Goal: Find specific page/section: Find specific page/section

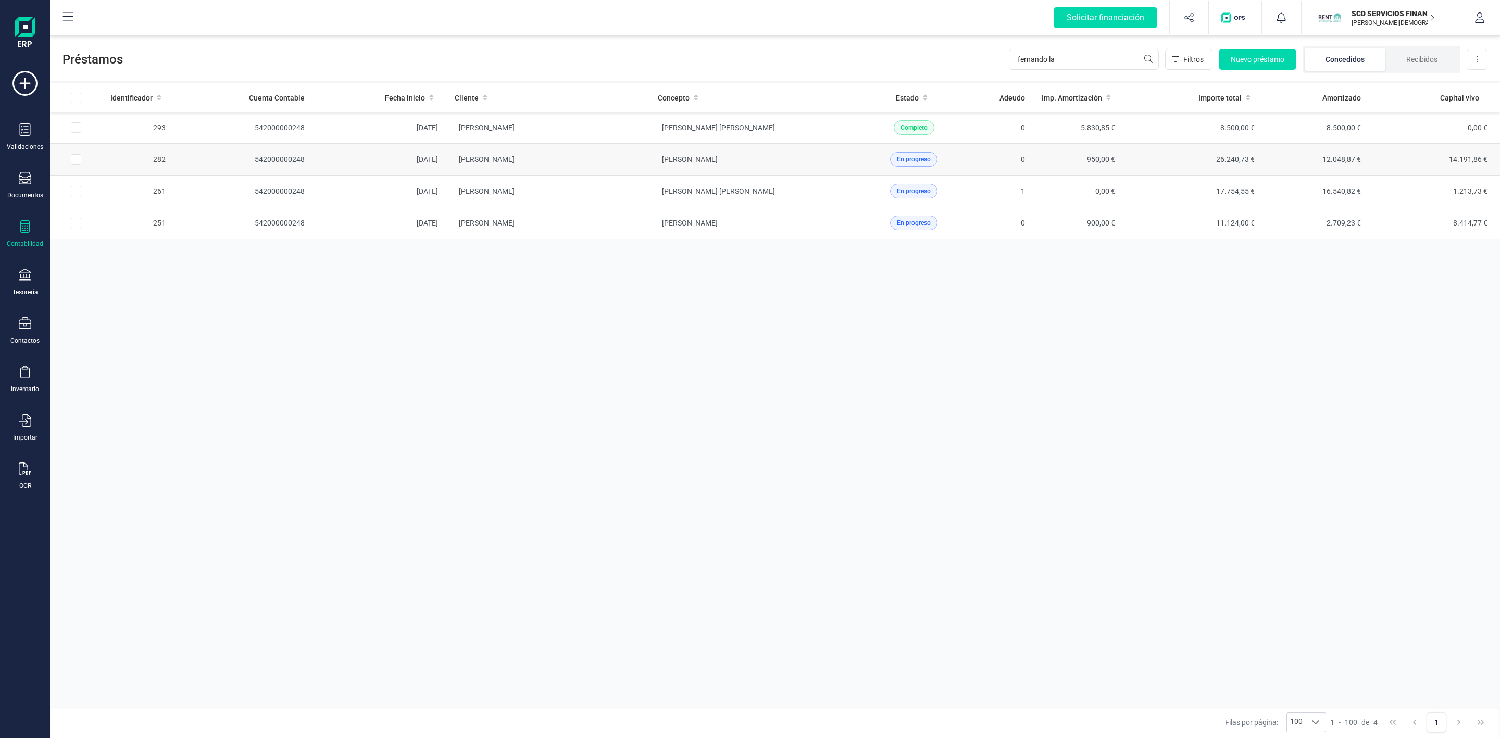
type input "fernando la"
click at [597, 163] on td "[PERSON_NAME]" at bounding box center [547, 160] width 203 height 32
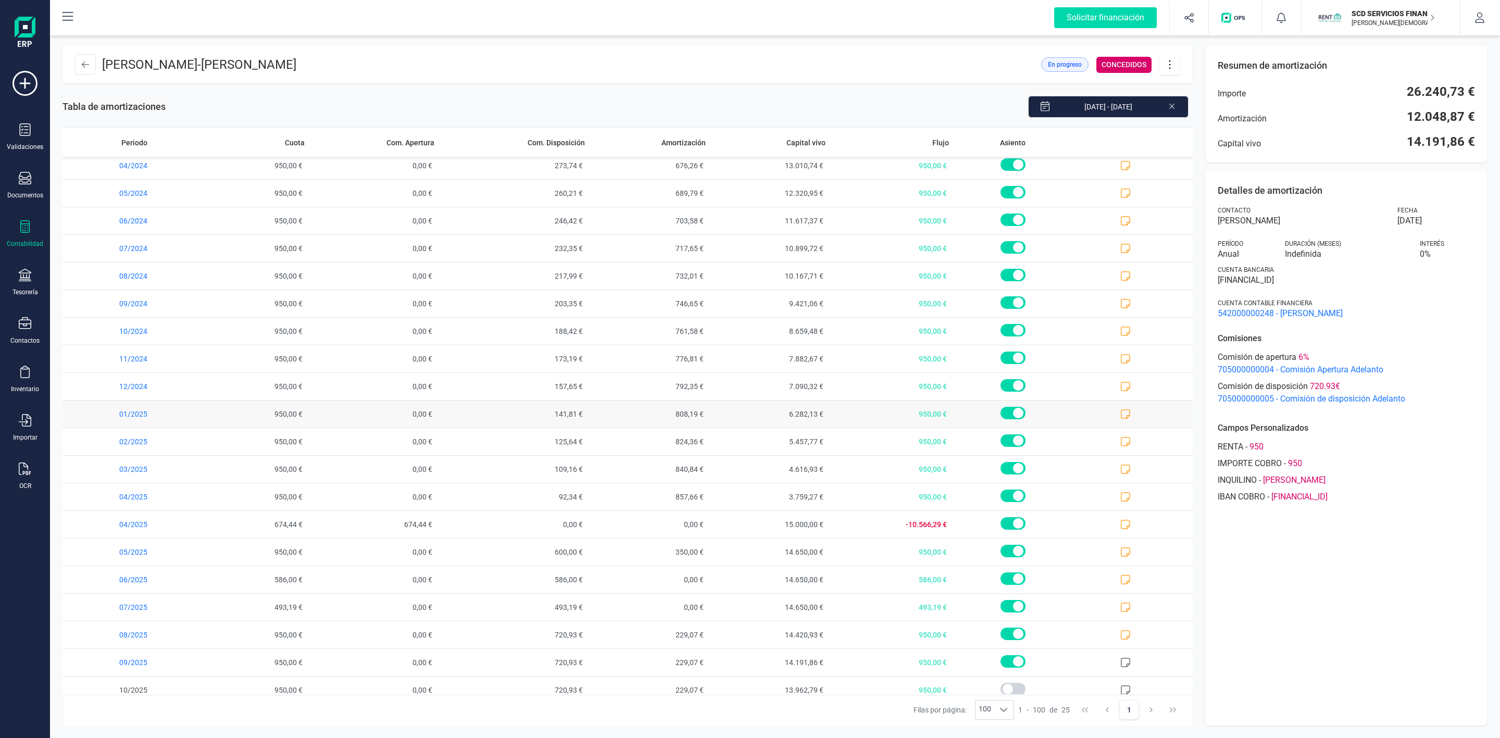
scroll to position [158, 0]
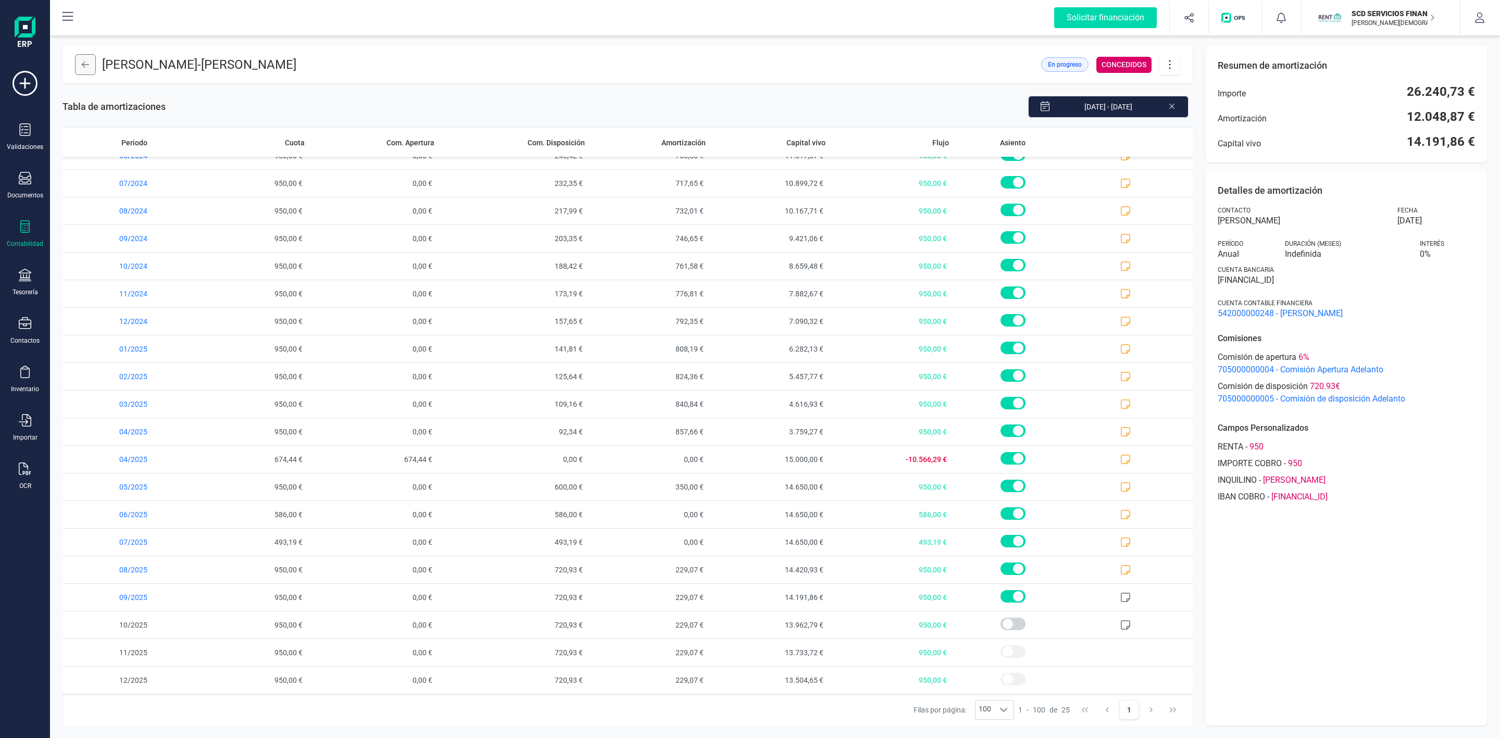
click at [87, 61] on icon at bounding box center [85, 64] width 7 height 8
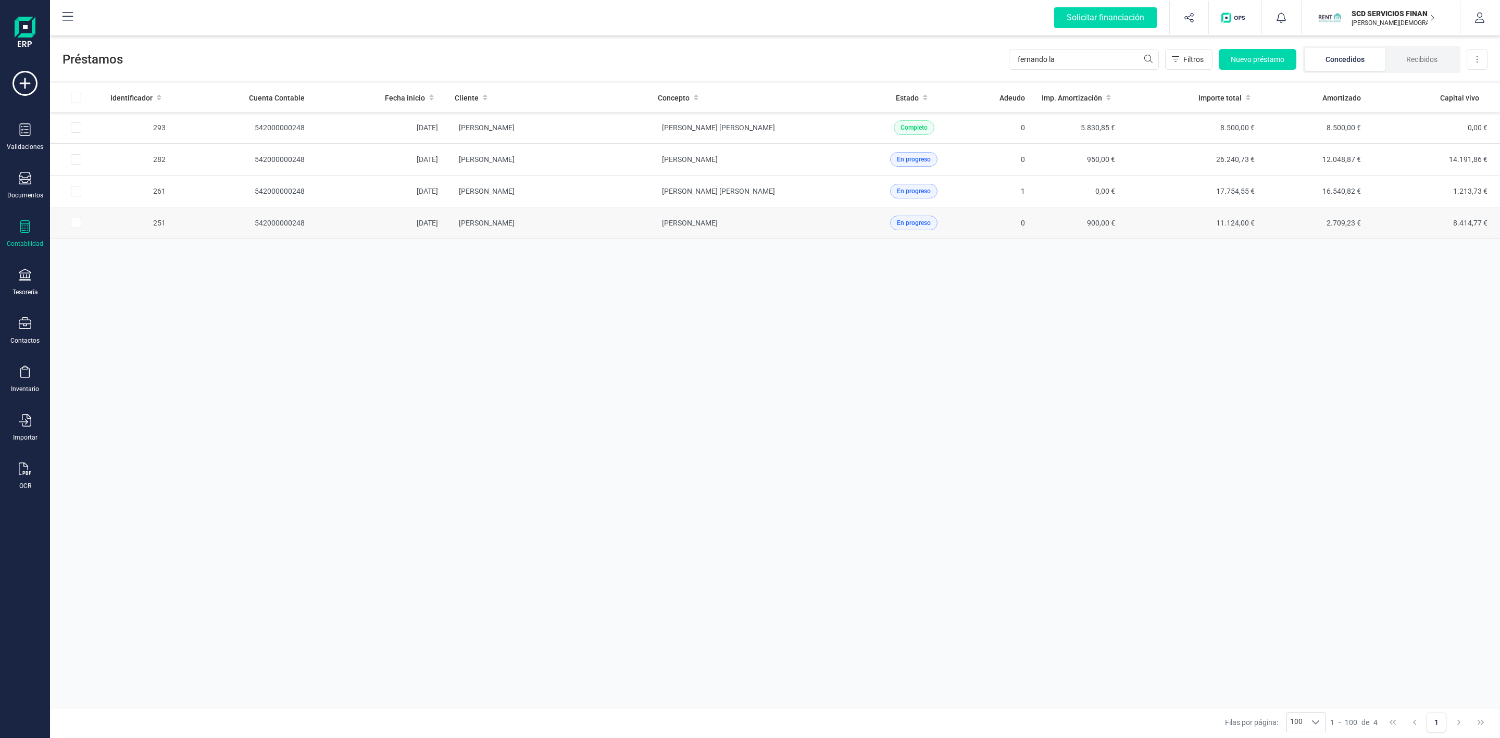
click at [628, 231] on td "[PERSON_NAME]" at bounding box center [547, 223] width 203 height 32
